Goal: Task Accomplishment & Management: Use online tool/utility

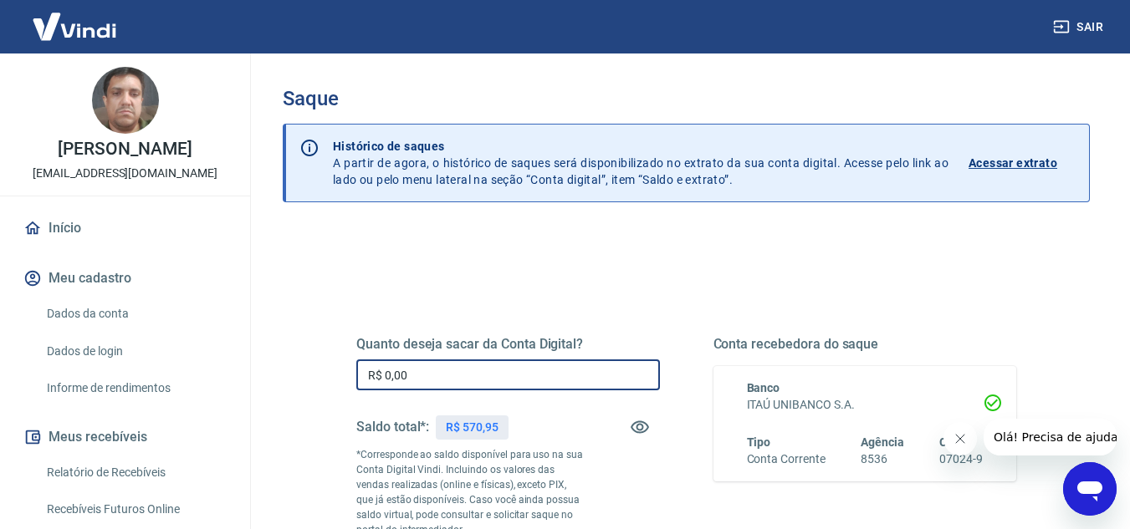
drag, startPoint x: 384, startPoint y: 382, endPoint x: 328, endPoint y: 382, distance: 56.0
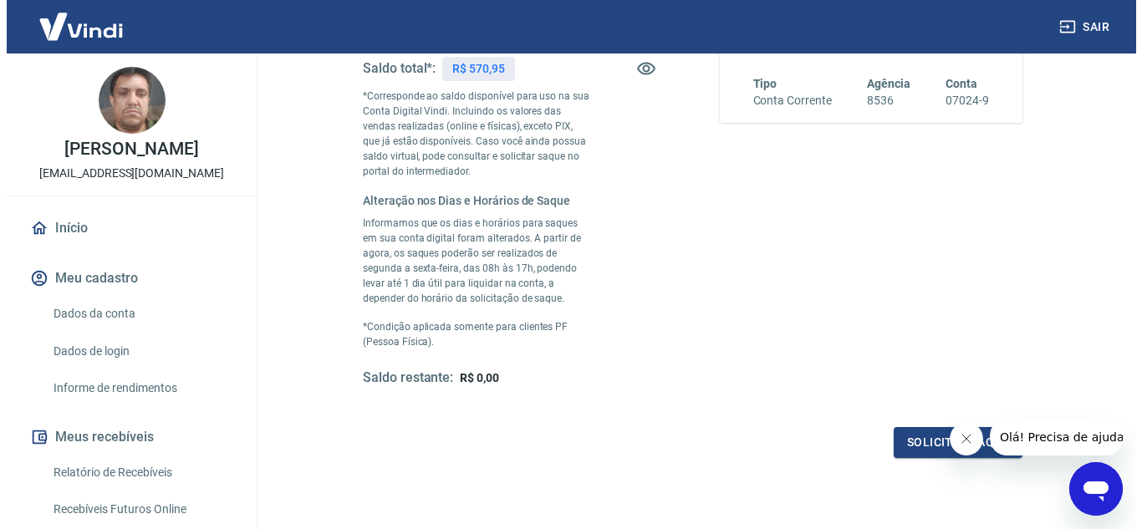
scroll to position [483, 0]
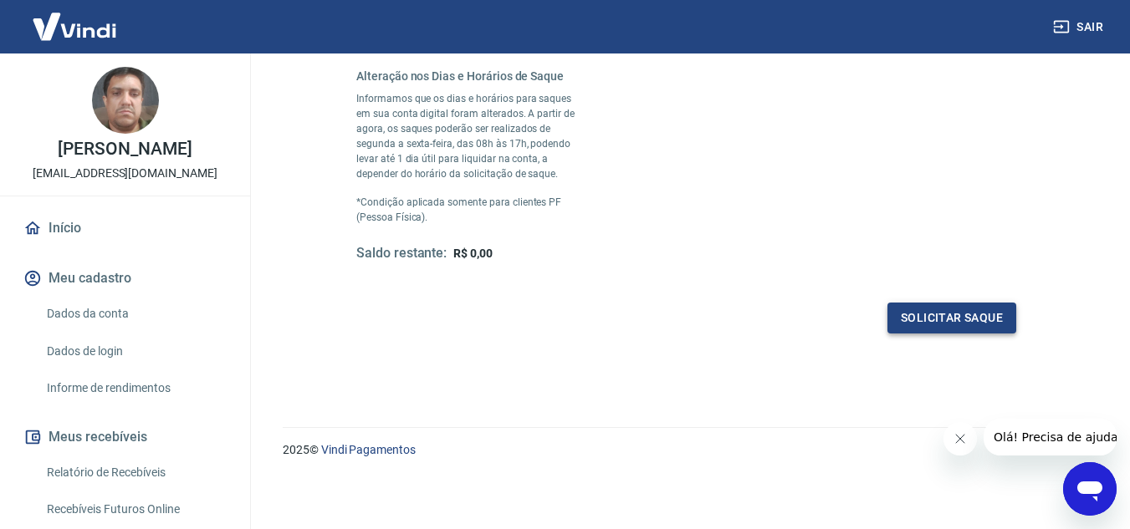
type input "R$ 570,95"
click at [947, 321] on button "Solicitar saque" at bounding box center [951, 318] width 129 height 31
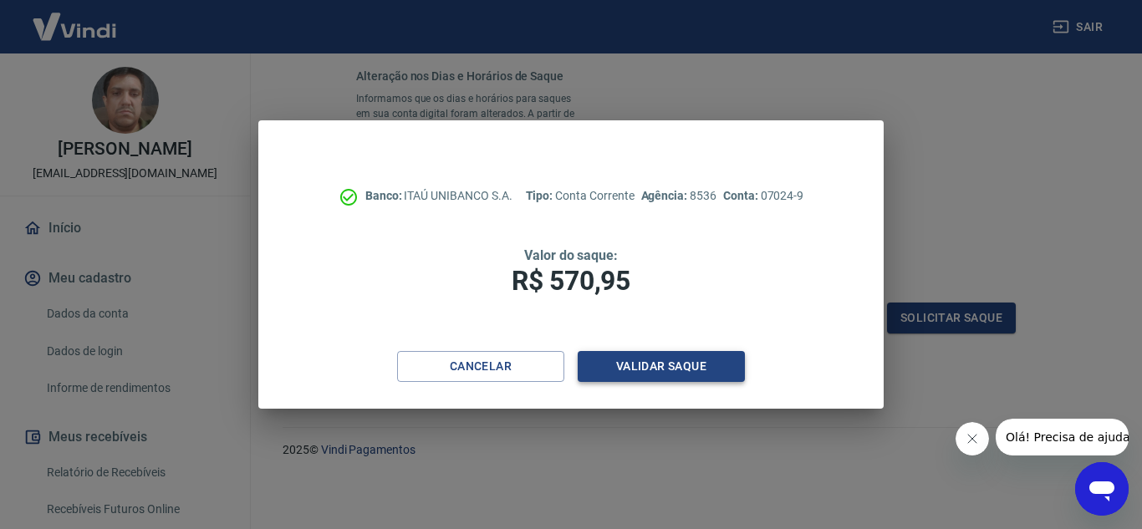
click at [646, 372] on button "Validar saque" at bounding box center [661, 366] width 167 height 31
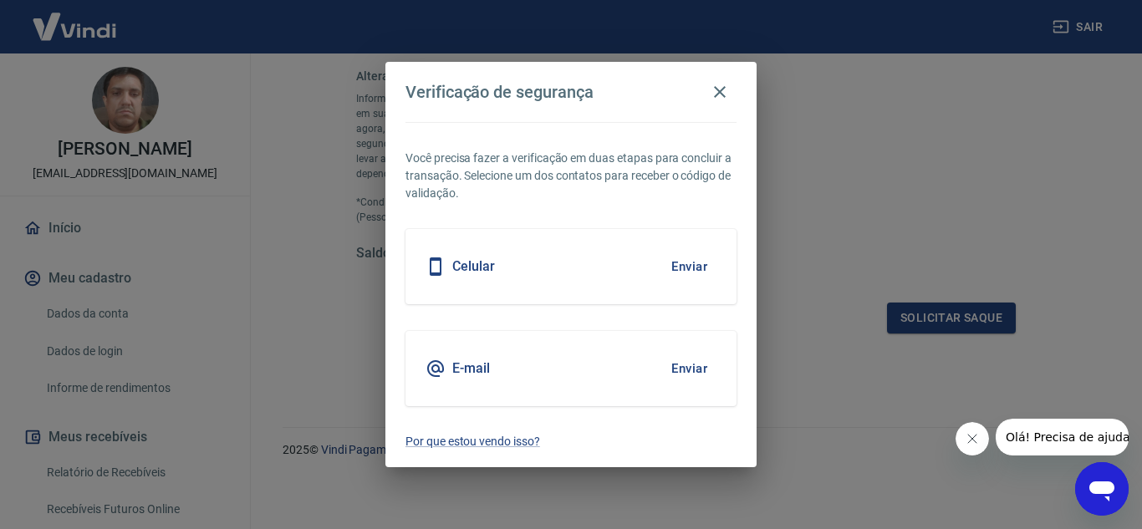
click at [692, 365] on button "Enviar" at bounding box center [689, 368] width 54 height 35
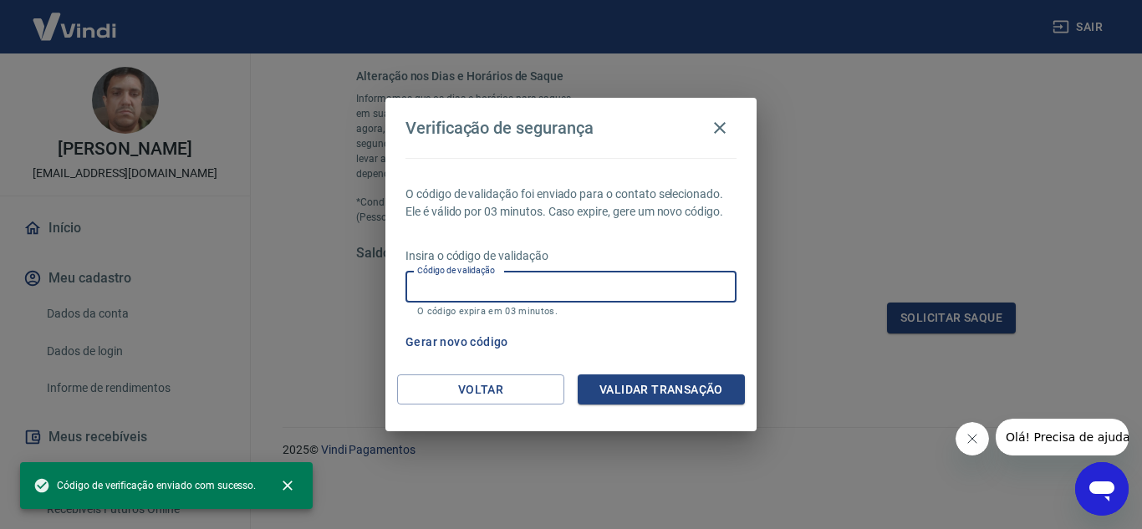
click at [485, 283] on input "Código de validação" at bounding box center [571, 287] width 331 height 31
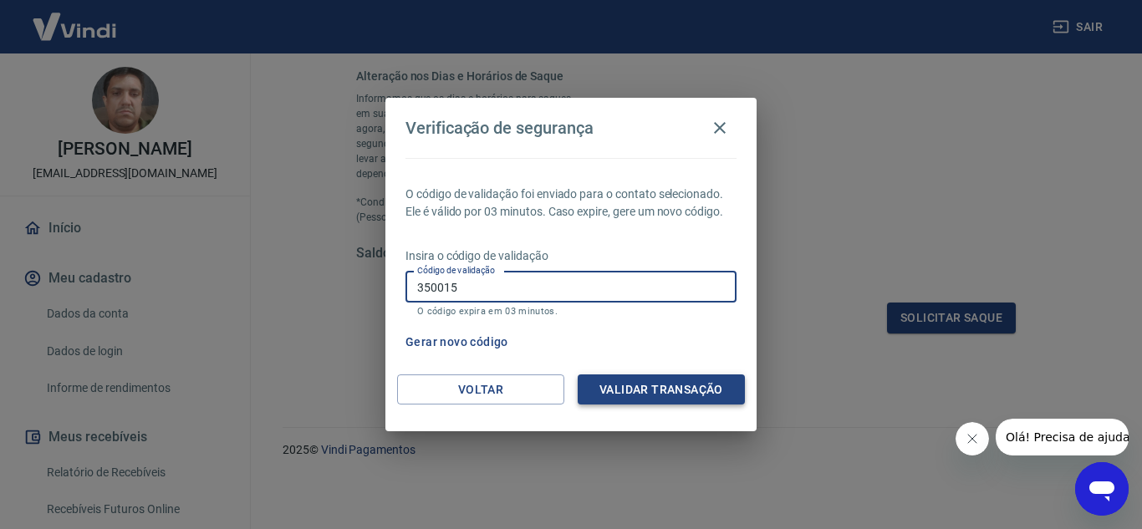
type input "350015"
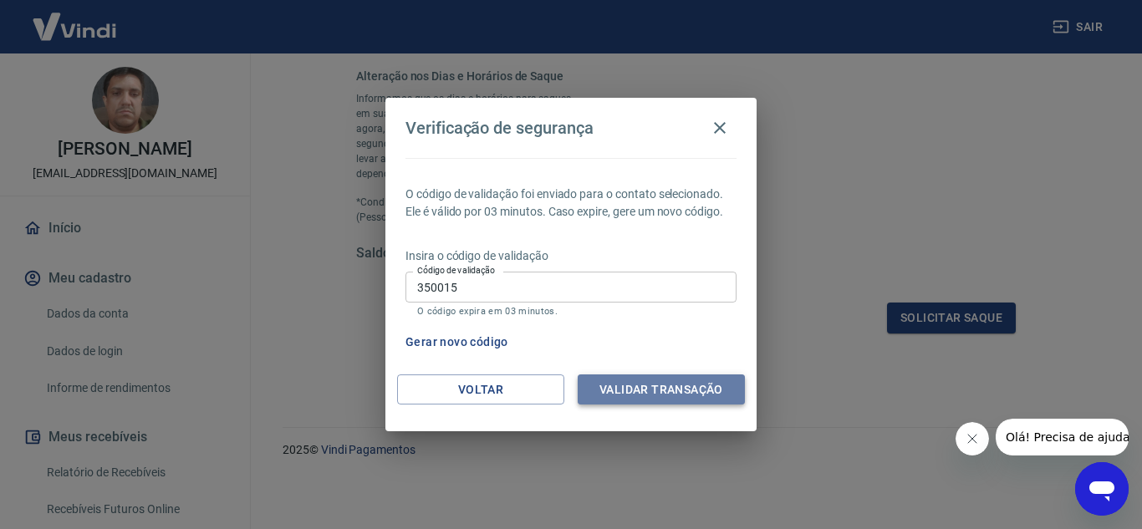
click at [613, 377] on button "Validar transação" at bounding box center [661, 390] width 167 height 31
